Goal: Information Seeking & Learning: Learn about a topic

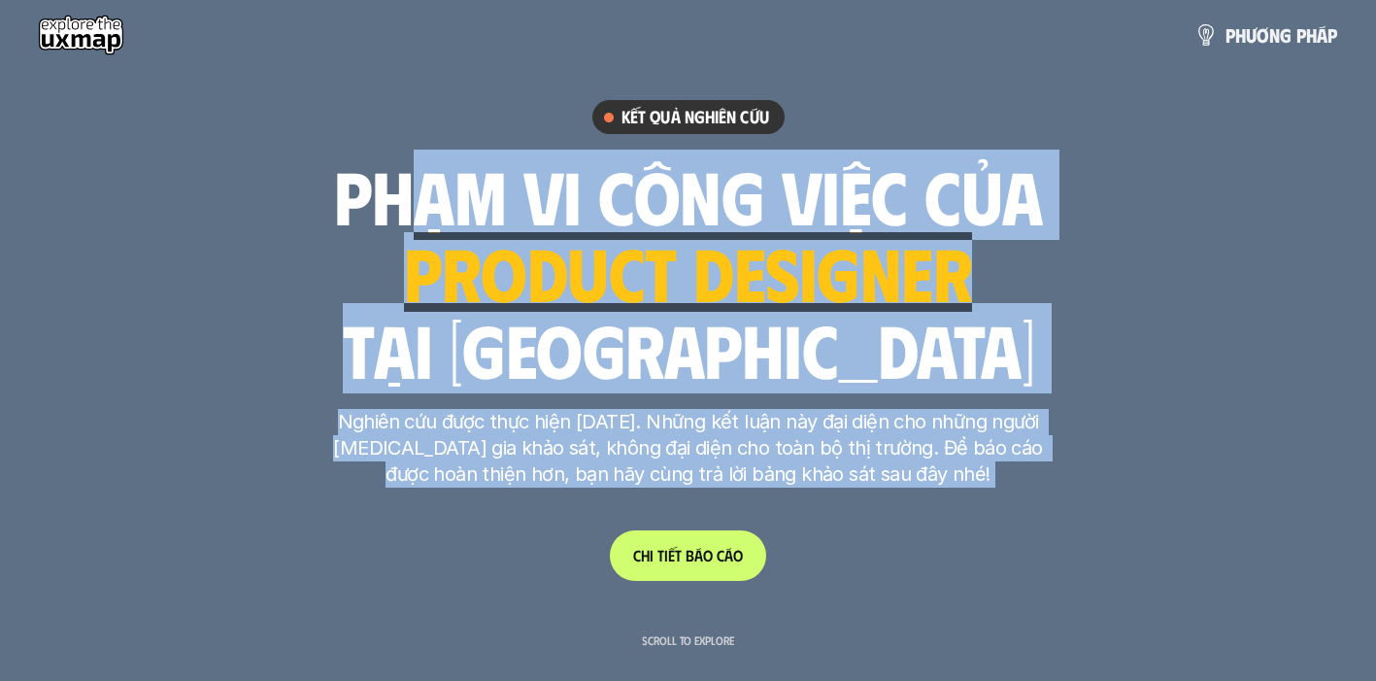
drag, startPoint x: 384, startPoint y: 181, endPoint x: 1061, endPoint y: 261, distance: 682.6
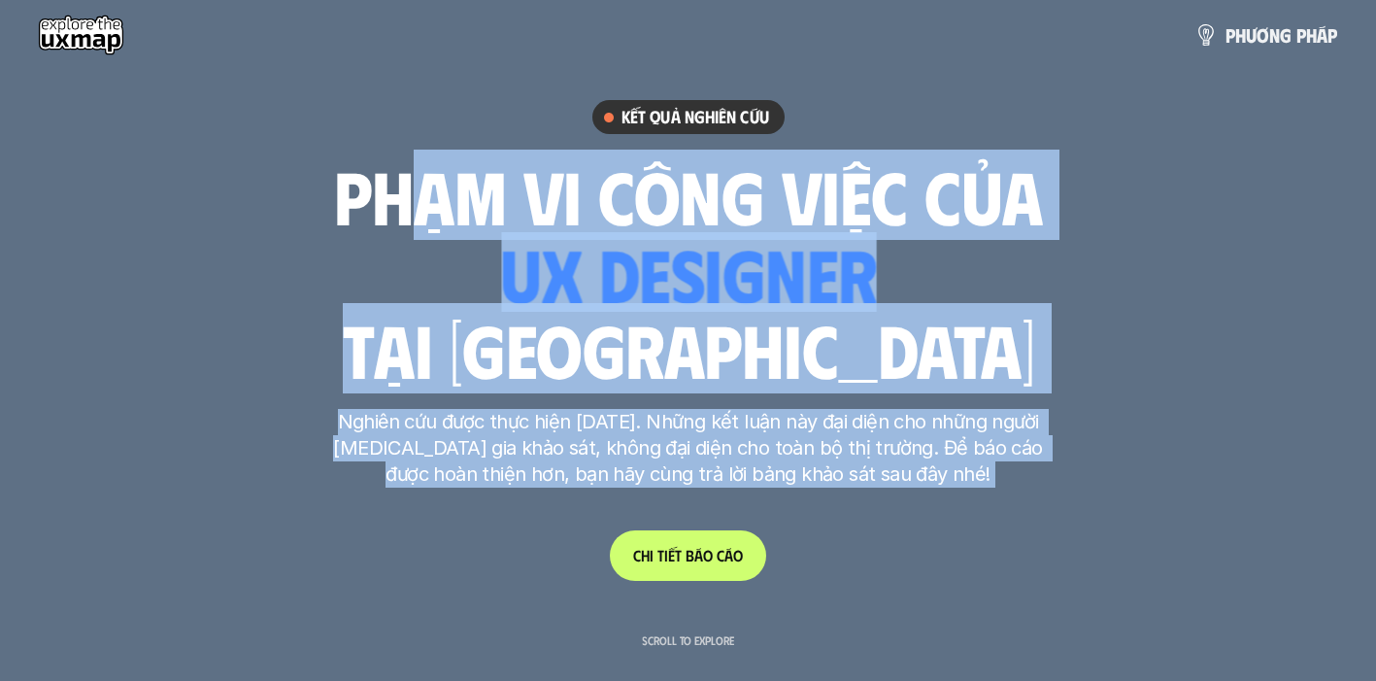
click at [770, 232] on div "ui designer ui/ux designer product designer UX designer ui designer" at bounding box center [688, 272] width 375 height 80
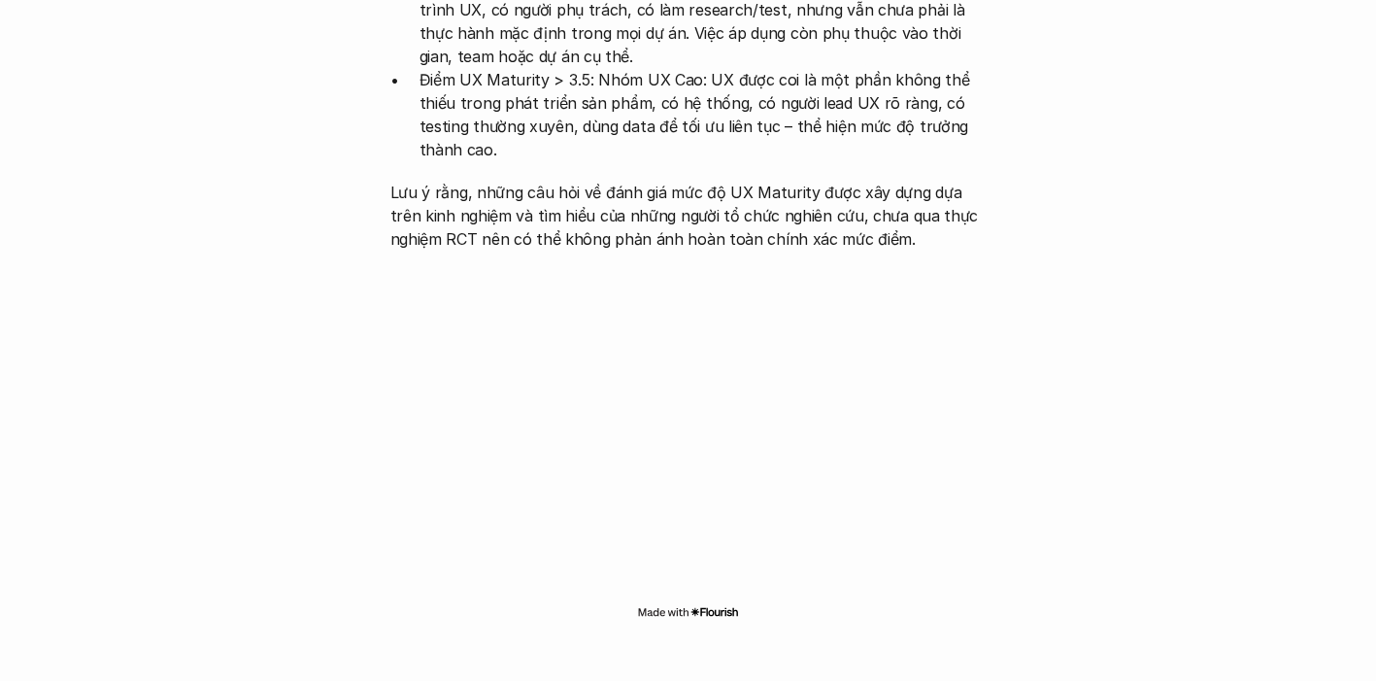
scroll to position [3784, 0]
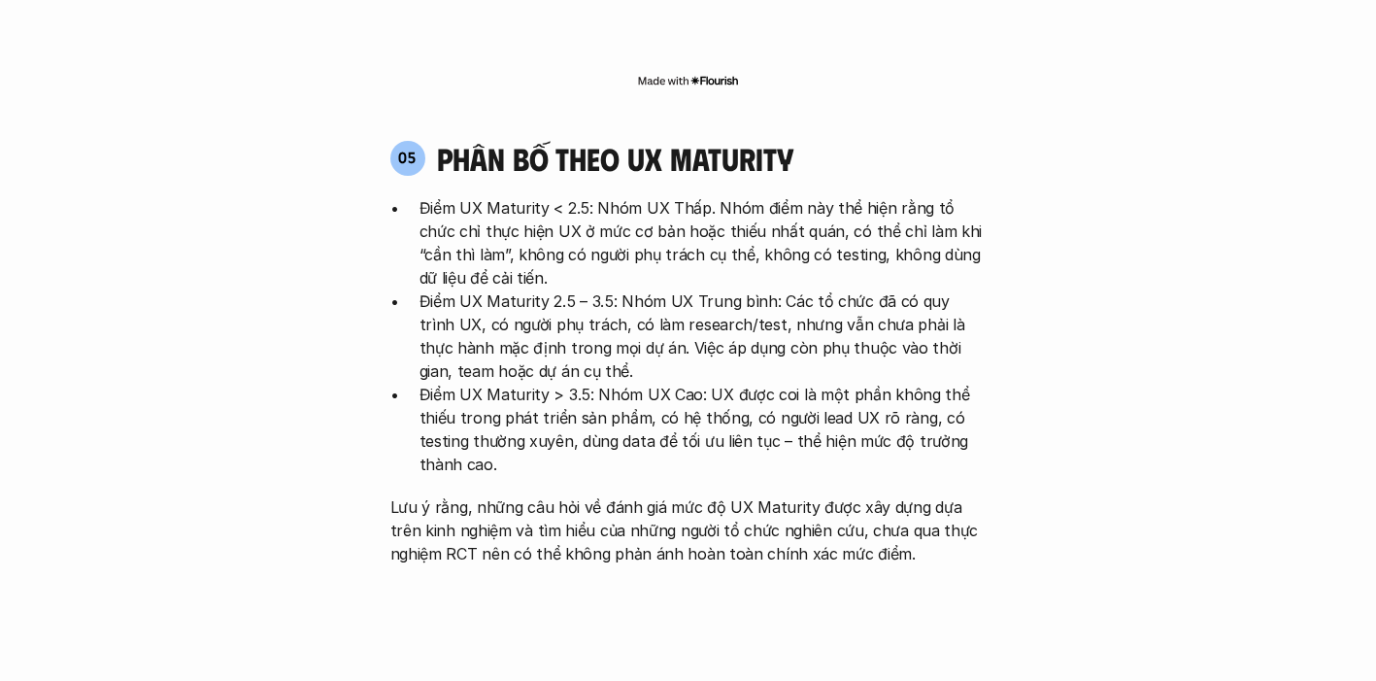
drag, startPoint x: 580, startPoint y: 272, endPoint x: 1012, endPoint y: 377, distance: 444.7
drag, startPoint x: 572, startPoint y: 282, endPoint x: 605, endPoint y: 278, distance: 33.2
click at [585, 383] on p "Điểm UX Maturity > 3.5: Nhóm UX Cao: UX được coi là một phần không thể thiếu tr…" at bounding box center [703, 429] width 567 height 93
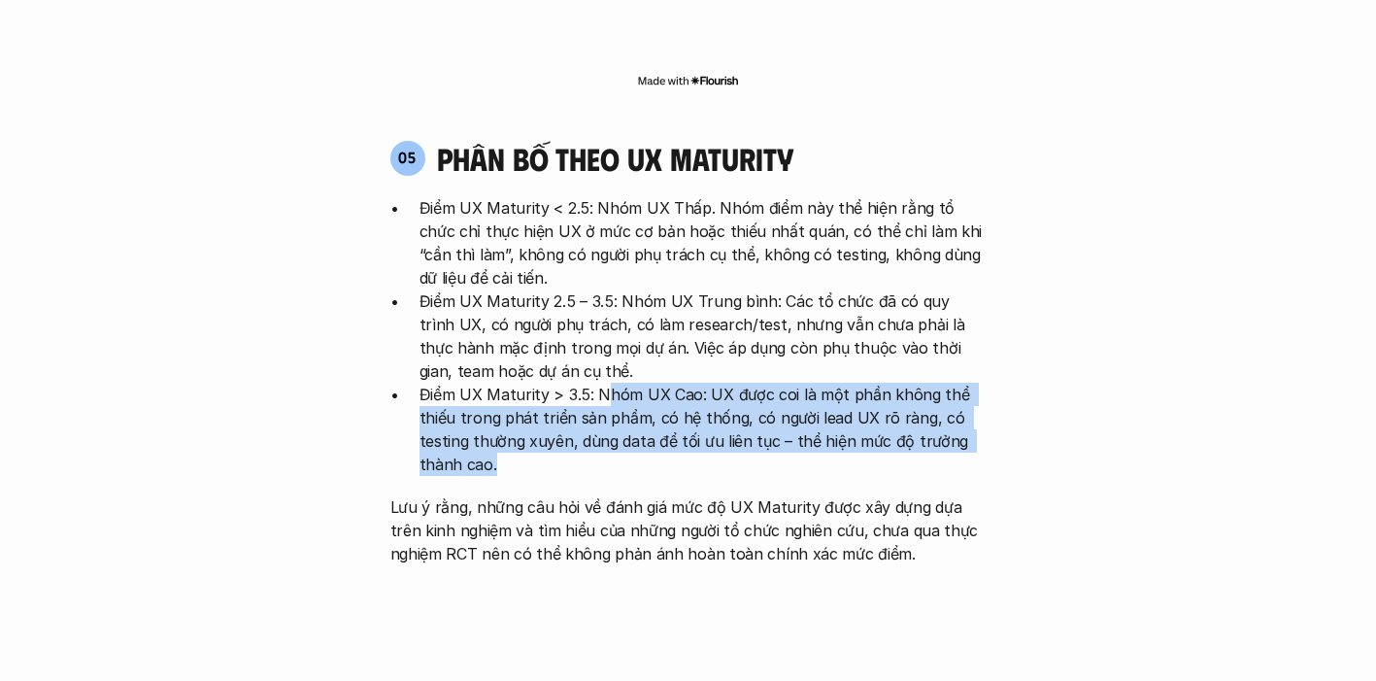
drag, startPoint x: 605, startPoint y: 278, endPoint x: 876, endPoint y: 363, distance: 284.1
click at [860, 361] on div "Điểm UX Maturity < 2.5: Nhóm UX Thấp. Nhóm điểm này thể hiện rằng tổ chức chỉ t…" at bounding box center [688, 380] width 596 height 369
click at [959, 383] on p "Điểm UX Maturity > 3.5: Nhóm UX Cao: UX được coi là một phần không thể thiếu tr…" at bounding box center [703, 429] width 567 height 93
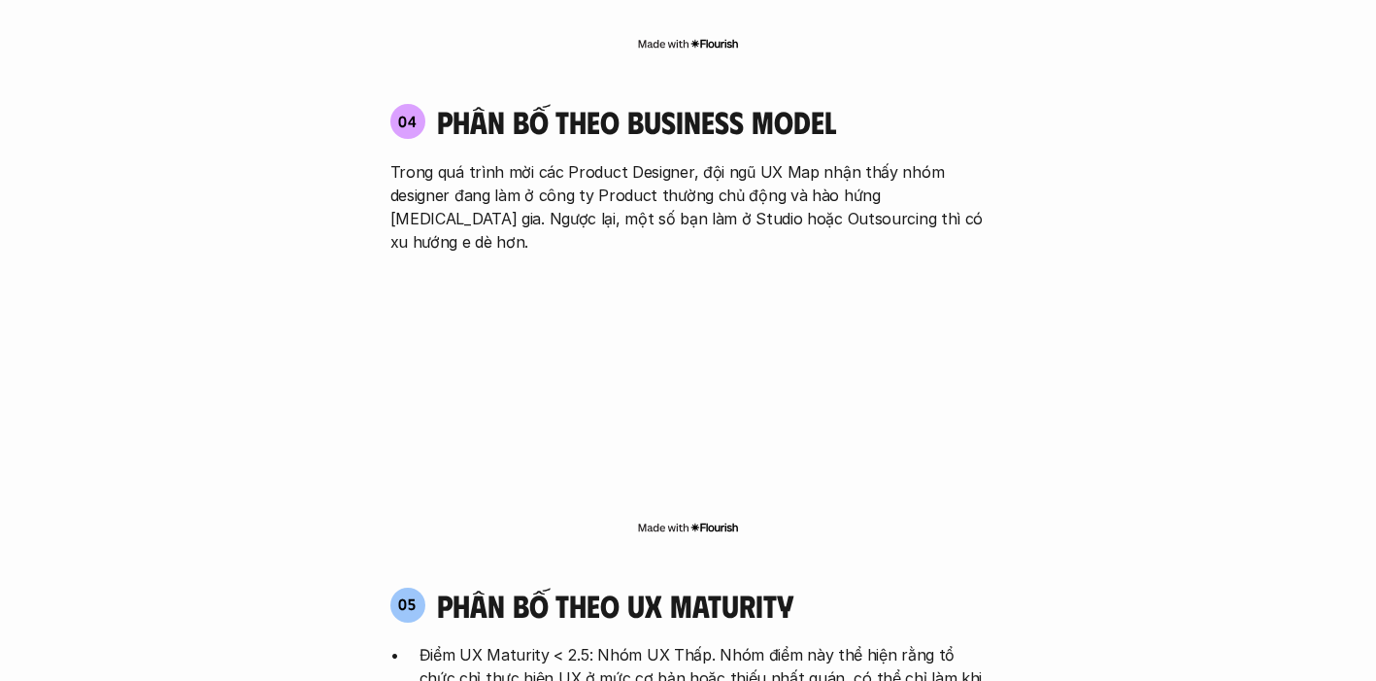
scroll to position [3293, 0]
